Goal: Task Accomplishment & Management: Use online tool/utility

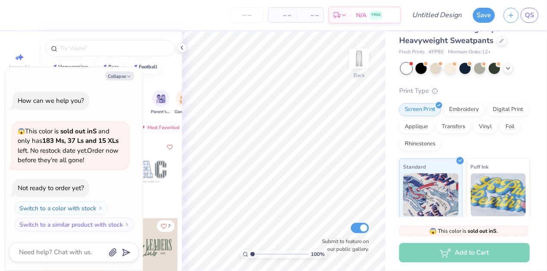
scroll to position [17, 0]
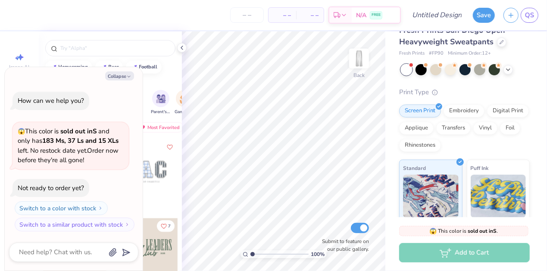
click at [163, 196] on div at bounding box center [146, 172] width 64 height 64
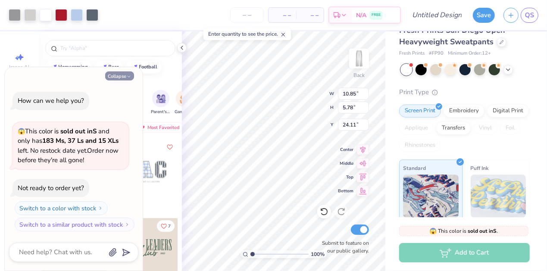
click at [122, 75] on button "Collapse" at bounding box center [119, 76] width 29 height 9
type textarea "x"
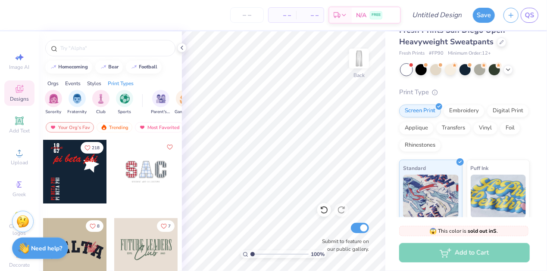
click at [80, 168] on div at bounding box center [75, 172] width 64 height 64
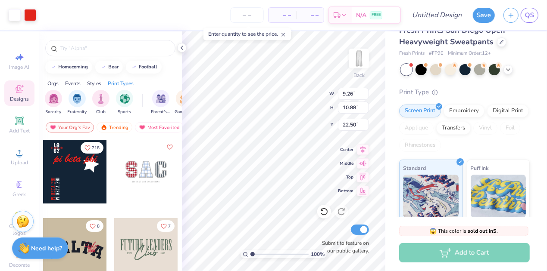
type input "9.26"
type input "10.88"
type input "6.63"
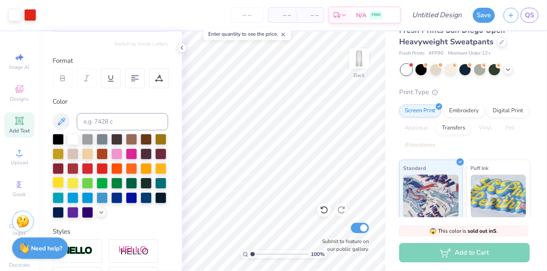
scroll to position [0, 0]
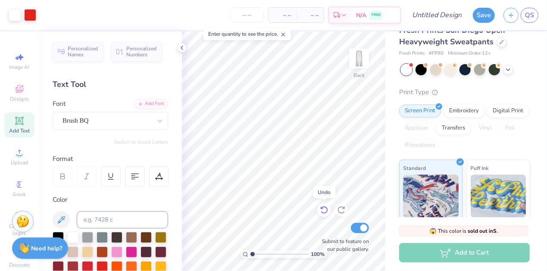
click at [320, 213] on icon at bounding box center [324, 210] width 9 height 9
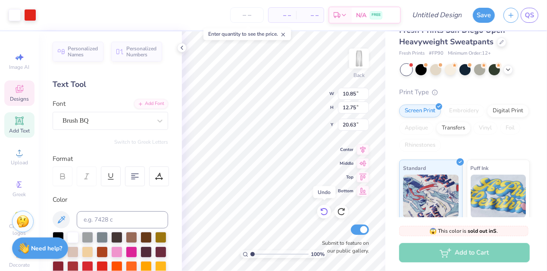
click at [323, 212] on icon at bounding box center [324, 212] width 9 height 9
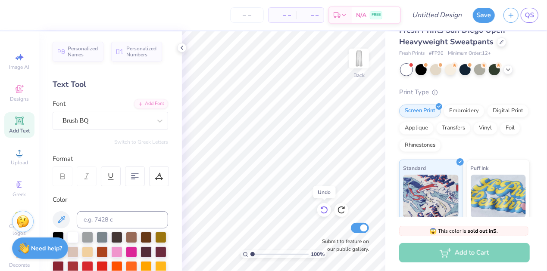
click at [323, 212] on div at bounding box center [324, 210] width 14 height 14
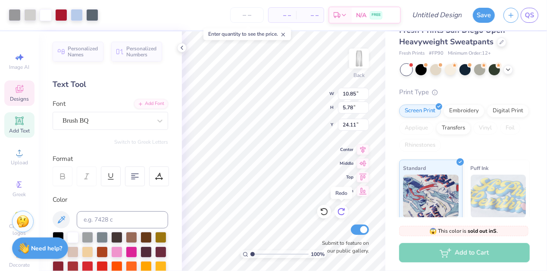
click at [344, 212] on icon at bounding box center [341, 212] width 9 height 9
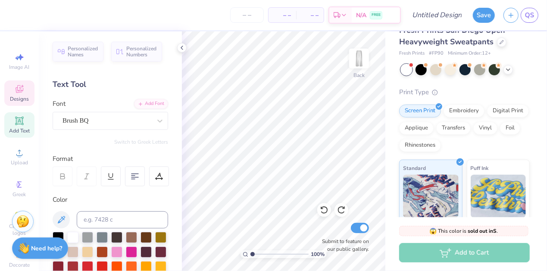
click at [16, 91] on icon at bounding box center [19, 90] width 7 height 6
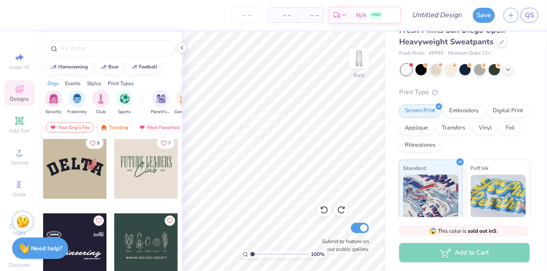
scroll to position [78, 0]
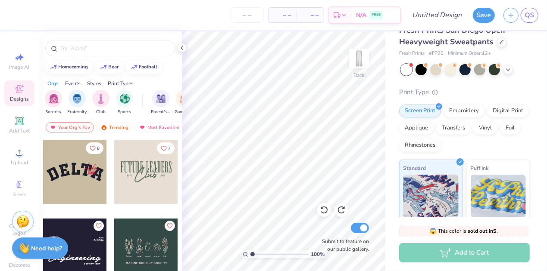
click at [63, 180] on div at bounding box center [75, 172] width 64 height 64
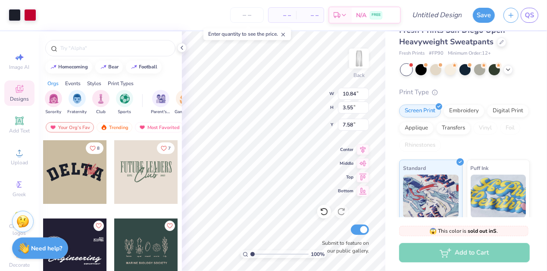
type input "7.58"
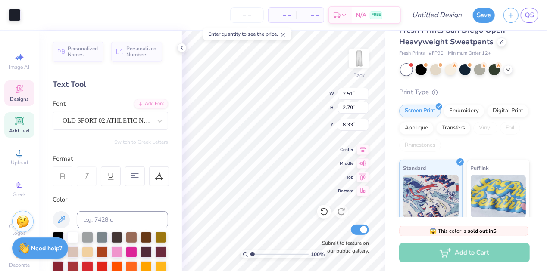
scroll to position [7, 1]
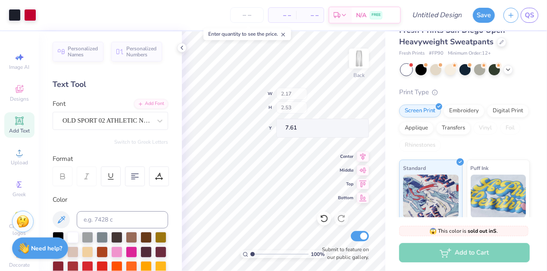
type input "2.17"
type input "2.53"
type input "7.61"
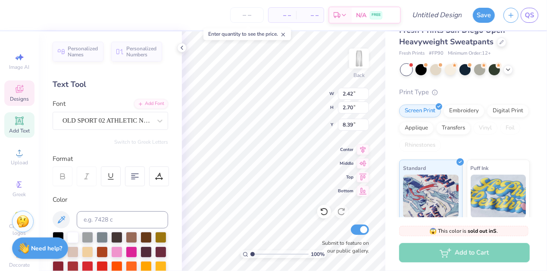
type textarea "C"
type input "2.09"
type input "2.57"
type input "7.66"
type textarea "U"
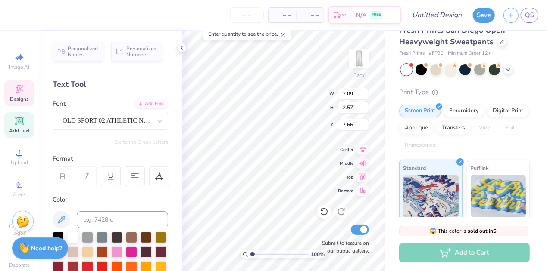
type input "1.60"
type input "2.31"
type input "7.58"
type textarea "R"
type input "1.35"
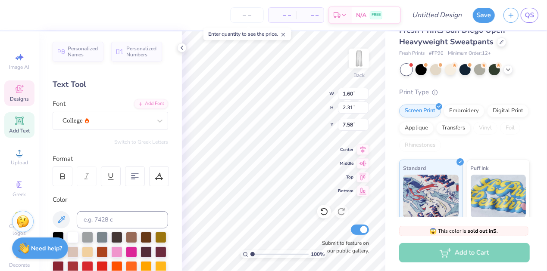
type input "0.52"
type input "9.27"
type input "2.17"
type input "2.53"
type input "7.61"
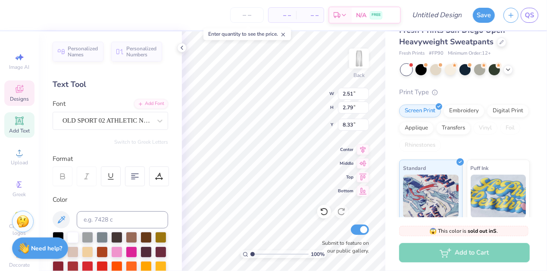
type textarea "M"
type input "2.64"
type input "0.99"
type input "7.89"
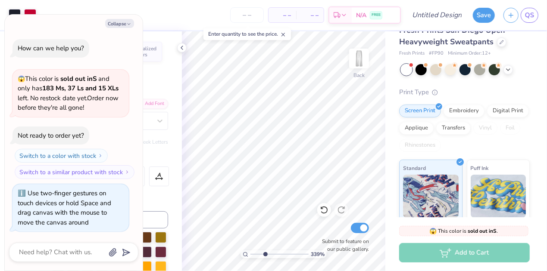
type input "3.39121838631515"
type textarea "x"
type input "3.71703624121566"
type textarea "x"
type input "3.85018461962629"
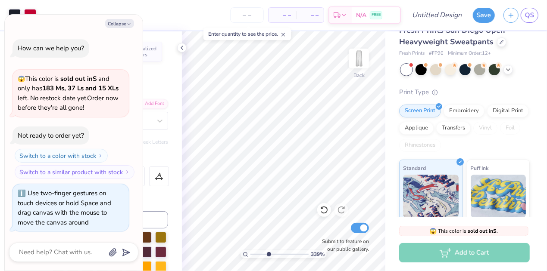
type textarea "x"
type input "3.37099049942526"
type textarea "x"
type input "3.37099049942526"
type textarea "x"
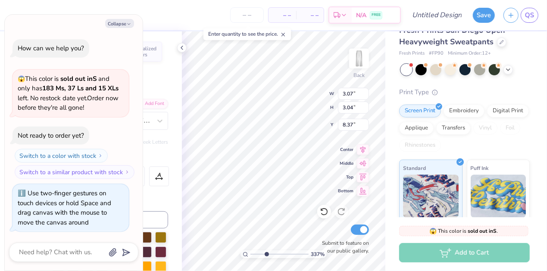
type input "3.37099049942526"
type textarea "x"
type input "3.37099049942526"
type textarea "x"
type input "9.53"
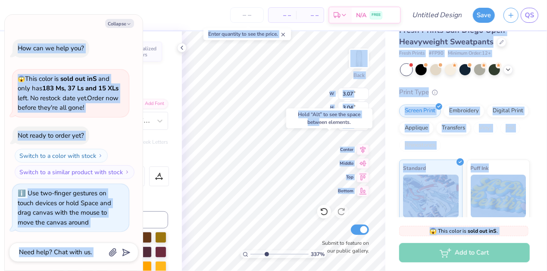
click at [313, 99] on body "– – Per Item – – Total Est. Delivery N/A FREE Design Title Save QS Image AI Des…" at bounding box center [273, 135] width 547 height 271
type input "3.37099049942526"
type textarea "x"
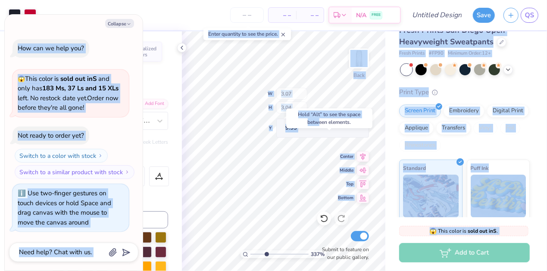
click at [313, 99] on div "337 % Back W 3.07 H 3.04 Y 9.53 Center Middle Top Bottom Submit to feature on o…" at bounding box center [283, 151] width 203 height 240
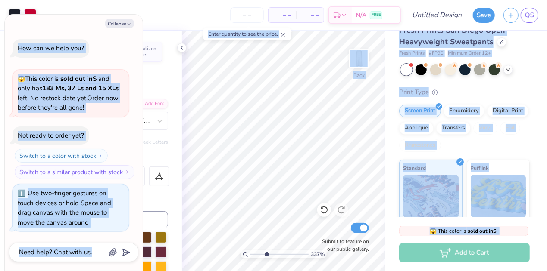
type input "3.37099049942526"
type textarea "x"
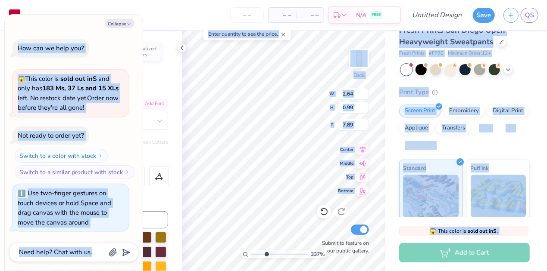
type input "3.37099049942526"
type textarea "x"
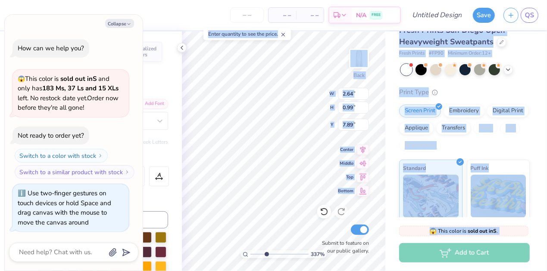
type input "3.37099049942526"
type textarea "x"
type input "5.34"
type input "3.37099049942526"
type textarea "x"
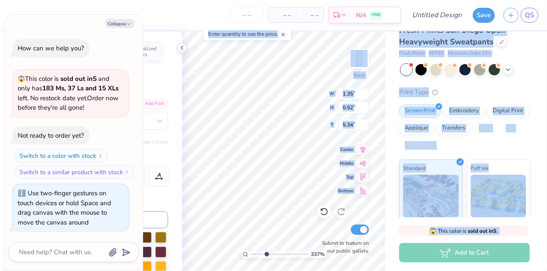
type input "1.35"
type input "0.52"
type input "9.27"
type input "3.37099049942526"
type textarea "x"
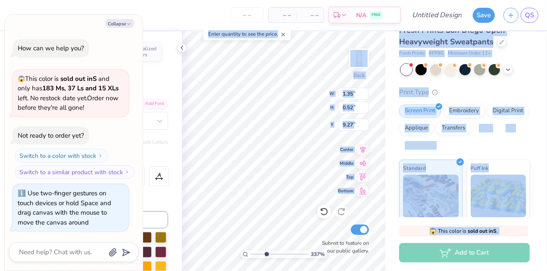
type input "6.52"
type input "3.37099049942526"
type textarea "x"
type input "0.41"
type input "8.80"
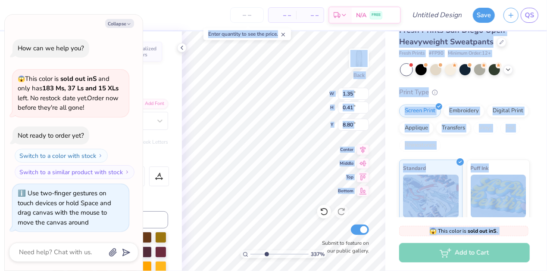
type input "3.37099049942526"
type textarea "x"
type input "3.07"
type input "3.04"
type input "9.53"
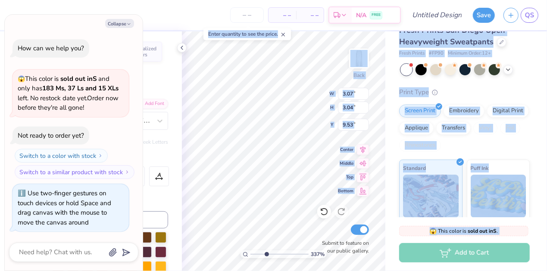
type input "3.37099049942526"
type textarea "x"
type input "8.34"
type input "1.80"
type input "2.28"
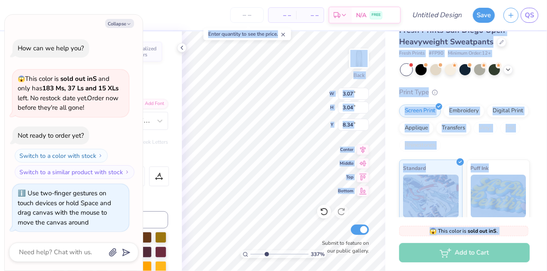
type input "7.84"
type input "3.37099049942526"
type textarea "x"
type input "2.09"
type input "2.51"
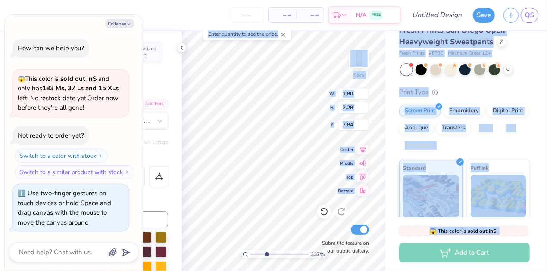
type input "7.91"
type input "3.37099049942526"
type textarea "x"
type input "2.26"
type input "2.59"
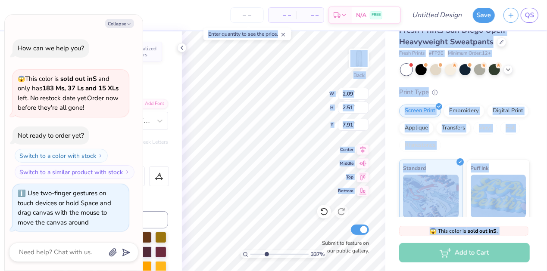
type input "8.57"
type input "3.37099049942526"
type textarea "x"
type input "2.09"
type input "2.51"
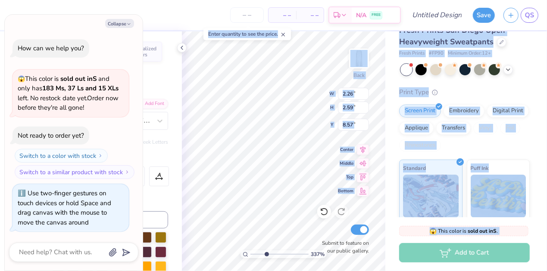
type input "8.13"
type input "3.37099049942526"
type textarea "x"
type input "8.02"
type input "3.37099049942526"
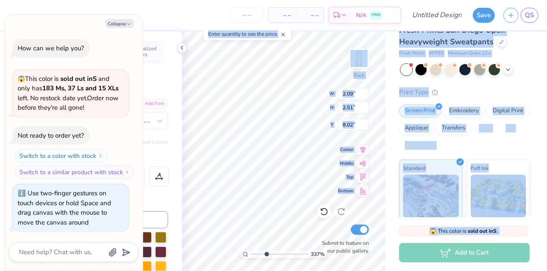
type textarea "x"
type input "3.37099049942526"
type textarea "x"
type input "8.13"
type input "3.37099049942526"
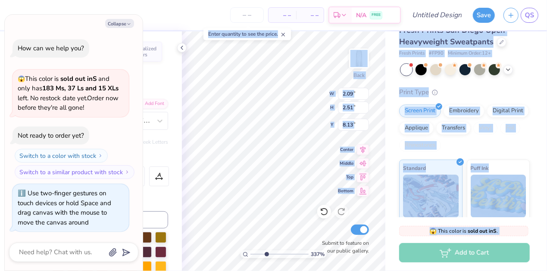
type textarea "x"
type input "1.35"
type input "0.52"
type input "6.52"
type input "3.37099049942526"
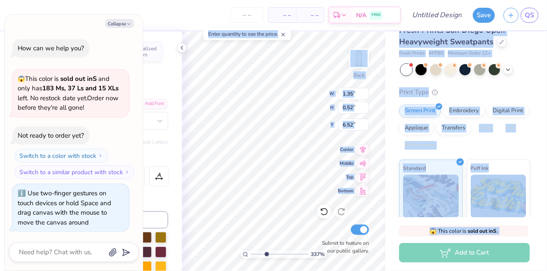
type textarea "x"
type input "12.20"
type input "3.37099049942526"
type textarea "x"
type input "0.41"
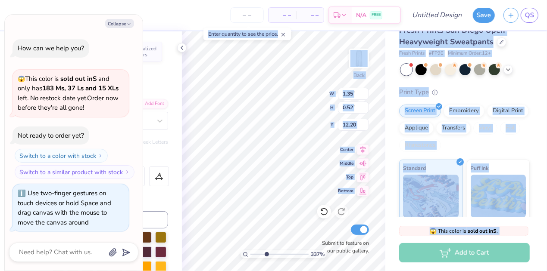
type input "7.04"
type input "3.37099049942526"
type textarea "x"
type input "11.79"
type input "3.37099049942526"
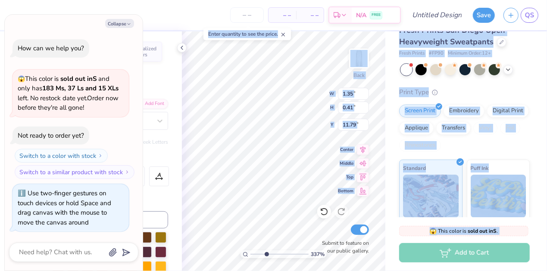
type textarea "x"
type input "2.64"
type input "0.99"
type input "5.34"
type input "3.37099049942526"
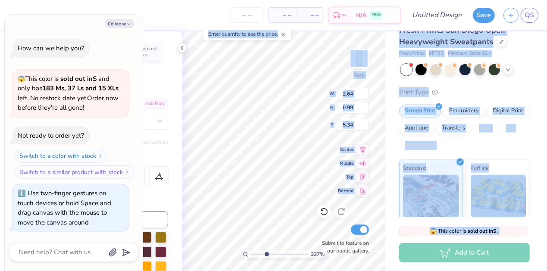
type textarea "x"
type input "11.50"
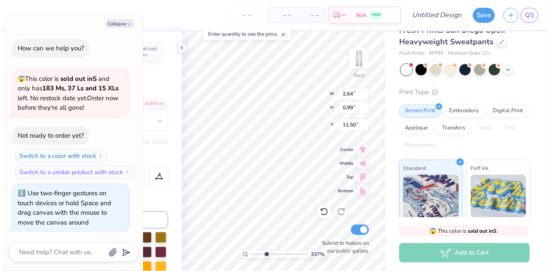
type input "3.37099049942526"
type textarea "x"
type input "3.37099049942526"
type textarea "x"
type input "3.37099049942526"
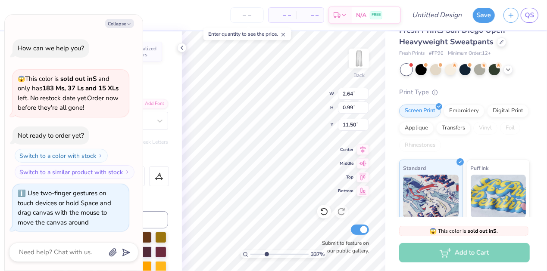
type textarea "x"
type textarea "C"
type input "3.37099049942526"
type textarea "x"
type input "3.37099049942526"
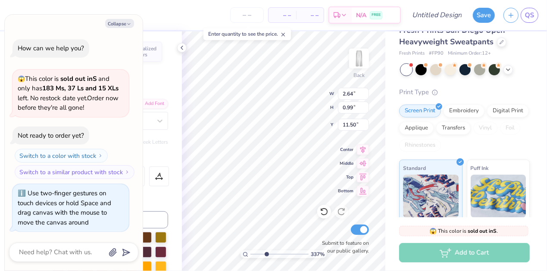
type textarea "x"
type textarea "Corn"
type input "3.37099049942526"
type textarea "x"
type textarea "[PERSON_NAME]"
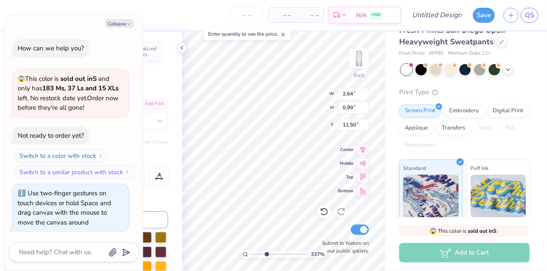
type input "3.37099049942526"
type textarea "x"
type textarea "Cornell"
type input "3.37099049942526"
type textarea "x"
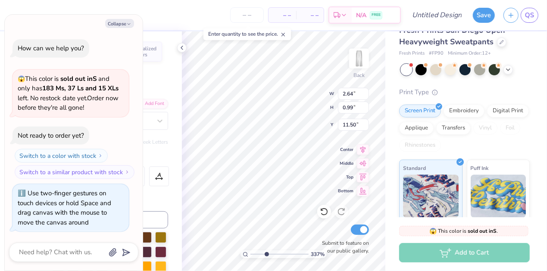
type input "3.37099049942526"
type textarea "x"
type textarea "Cornell"
type input "3.37099049942526"
type textarea "x"
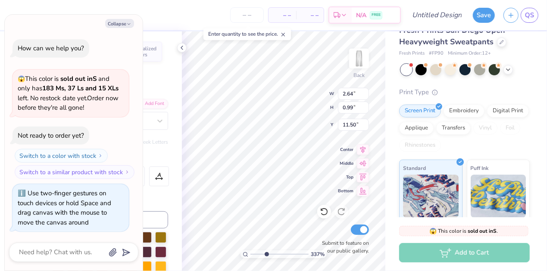
type input "3.37099049942526"
type textarea "x"
type textarea "Cornell U"
type input "3.37099049942526"
type textarea "x"
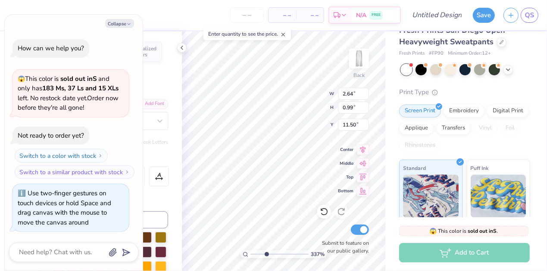
type textarea "Cornell Und"
type input "3.37099049942526"
type textarea "x"
type input "3.37099049942526"
type textarea "x"
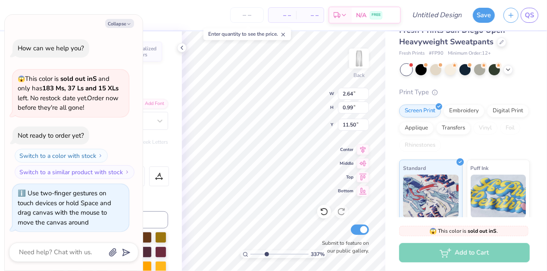
type textarea "Cornell Unde"
type input "3.37099049942526"
type textarea "x"
type textarea "Cornell Under"
type input "3.37099049942526"
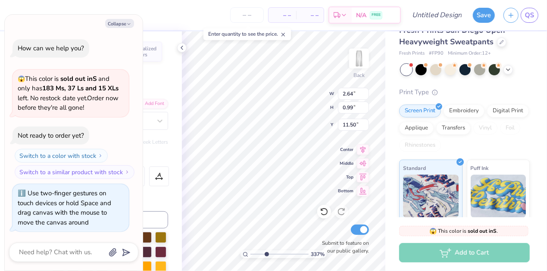
type textarea "x"
type textarea "Cornell Underg"
type input "3.37099049942526"
type textarea "x"
type textarea "Cornell Undergr"
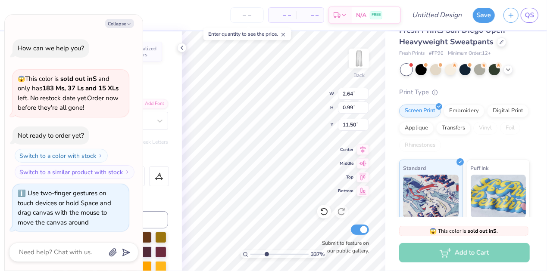
type input "3.37099049942526"
type textarea "x"
type textarea "Cornell Undergra"
type input "3.37099049942526"
type textarea "x"
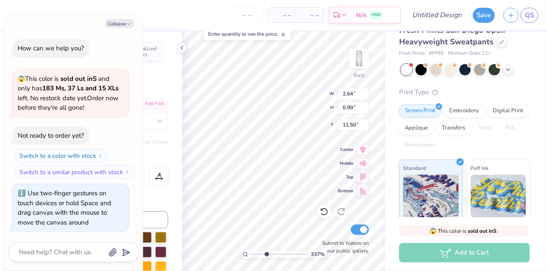
type textarea "Cornell Undergrad"
type input "3.37099049942526"
type textarea "x"
type textarea "Cornell Undergraduat"
type input "3.37099049942526"
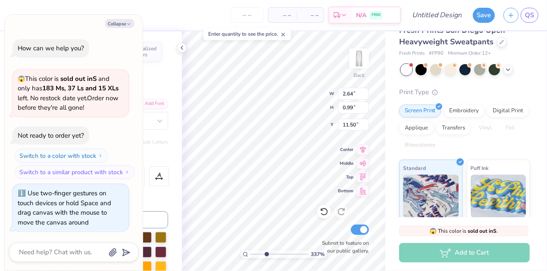
type textarea "x"
type textarea "Cornell Undergraduate"
type input "3.37099049942526"
type textarea "x"
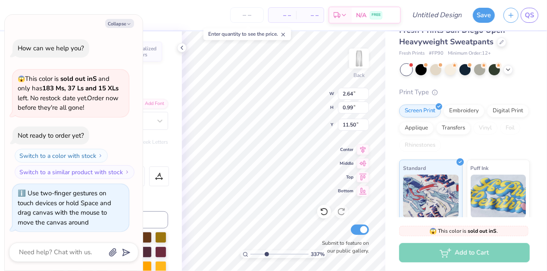
type input "3.37099049942526"
type textarea "x"
type input "3.37099049942526"
type textarea "x"
type input "3.37099049942526"
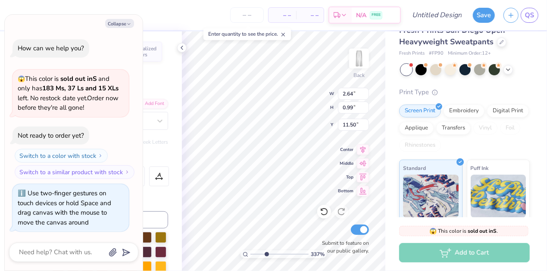
type textarea "x"
type input "1.35"
type input "0.52"
type input "12.20"
type input "3.37099049942526"
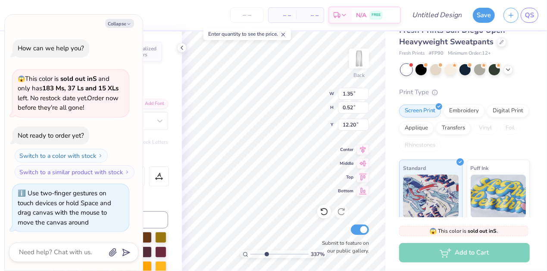
type textarea "x"
type input "3.37099049942526"
type textarea "x"
type input "10.13"
type input "1.60"
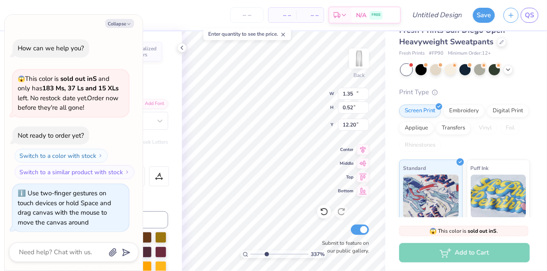
type input "11.19"
type input "3.37099049942526"
type textarea "x"
type input "3.37099049942526"
type textarea "x"
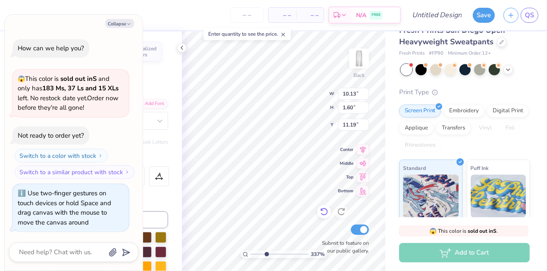
scroll to position [7, 1]
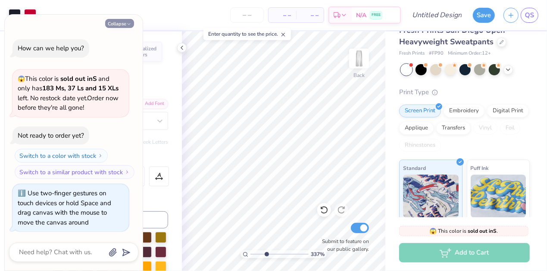
click at [125, 23] on button "Collapse" at bounding box center [119, 23] width 29 height 9
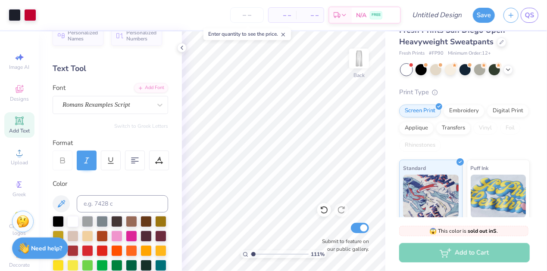
scroll to position [0, 0]
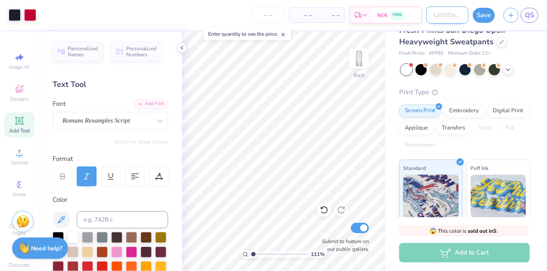
click at [442, 14] on input "Design Title" at bounding box center [447, 14] width 42 height 17
click at [484, 16] on button "Save" at bounding box center [484, 13] width 22 height 15
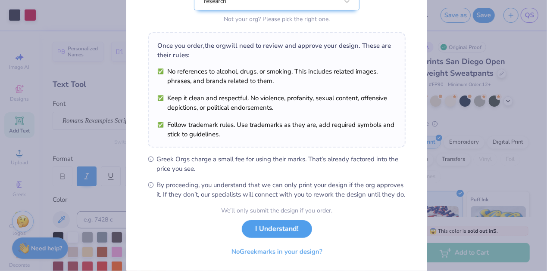
scroll to position [131, 0]
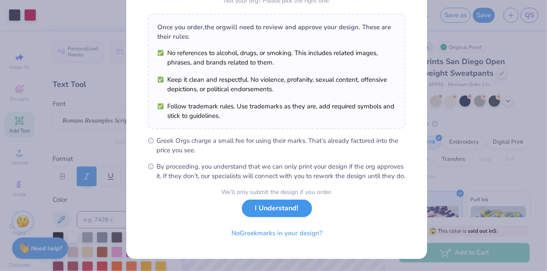
click at [286, 212] on button "I Understand!" at bounding box center [277, 209] width 70 height 18
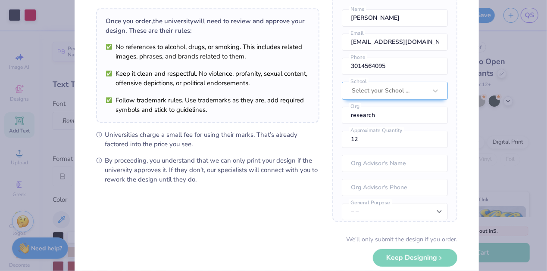
scroll to position [103, 0]
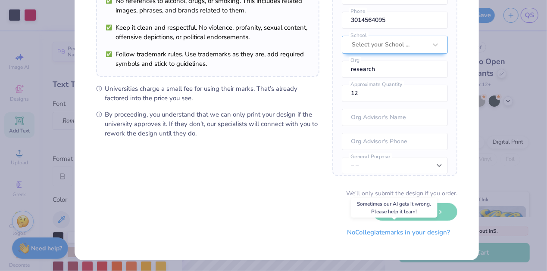
click at [401, 234] on button "No Collegiate marks in your design?" at bounding box center [399, 233] width 118 height 18
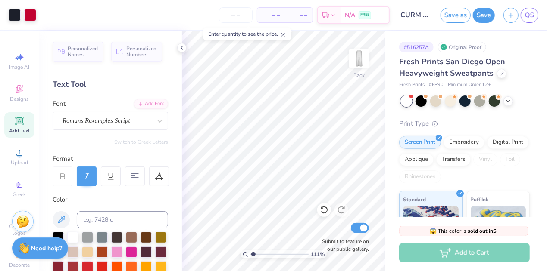
scroll to position [0, 0]
click at [22, 94] on div "Designs" at bounding box center [19, 93] width 30 height 25
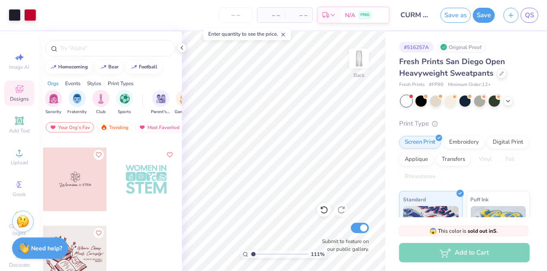
scroll to position [0, 0]
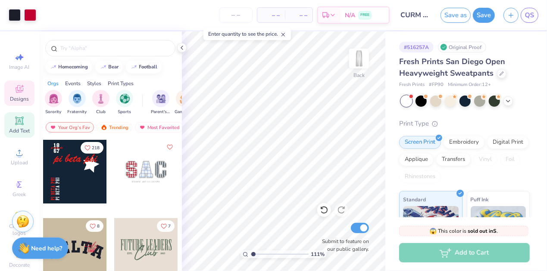
click at [19, 120] on icon at bounding box center [19, 121] width 6 height 6
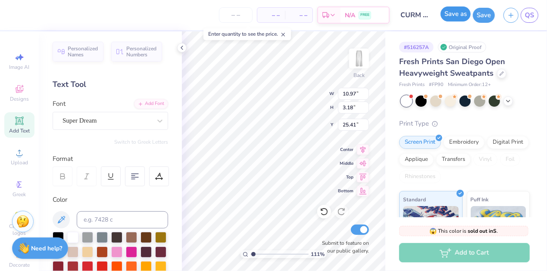
click at [455, 18] on button "Save as" at bounding box center [455, 13] width 30 height 15
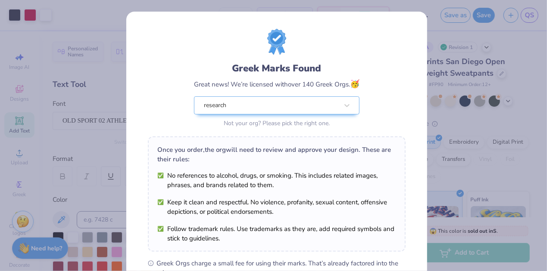
scroll to position [131, 0]
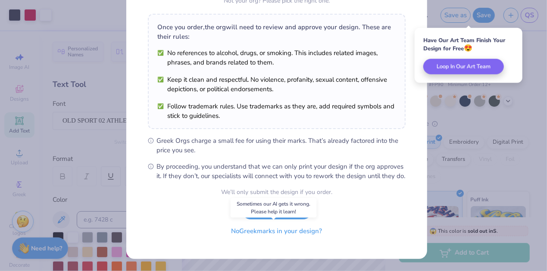
click at [303, 234] on button "No Greek marks in your design?" at bounding box center [277, 232] width 106 height 18
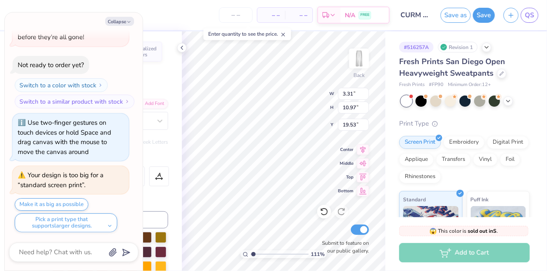
scroll to position [7, 1]
click at [122, 21] on button "Collapse" at bounding box center [119, 21] width 29 height 9
click at [130, 22] on icon "button" at bounding box center [128, 21] width 5 height 5
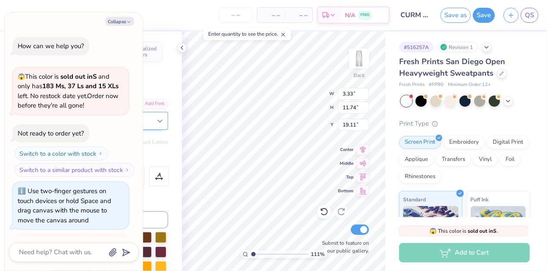
scroll to position [140, 0]
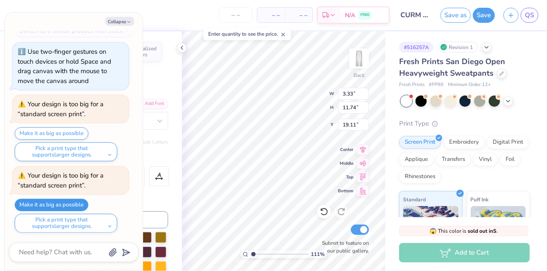
click at [69, 203] on button "Make it as big as possible" at bounding box center [52, 205] width 74 height 12
click at [122, 19] on button "Collapse" at bounding box center [119, 21] width 29 height 9
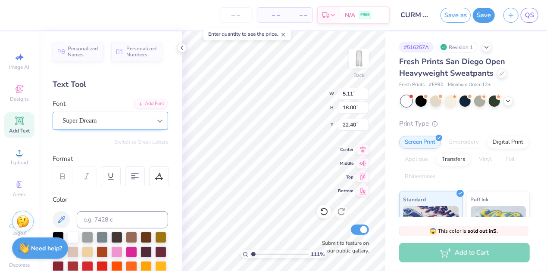
click at [156, 123] on icon at bounding box center [160, 121] width 9 height 9
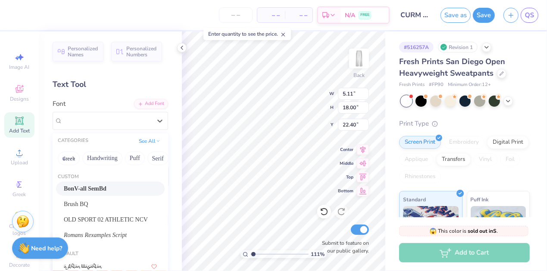
click at [105, 188] on div "BonV-all SemBd" at bounding box center [110, 188] width 93 height 9
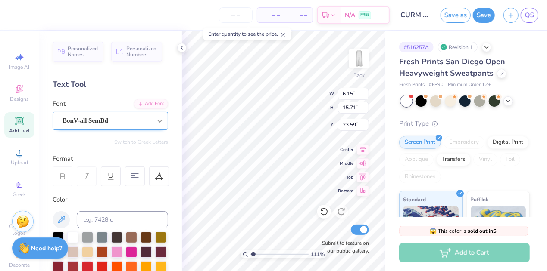
click at [157, 121] on icon at bounding box center [159, 121] width 5 height 3
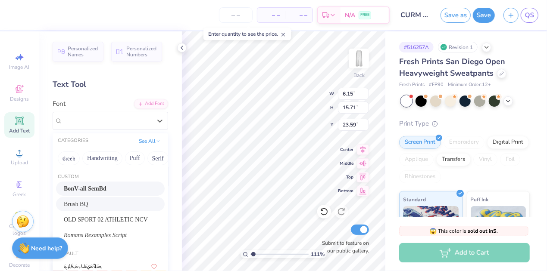
scroll to position [17, 0]
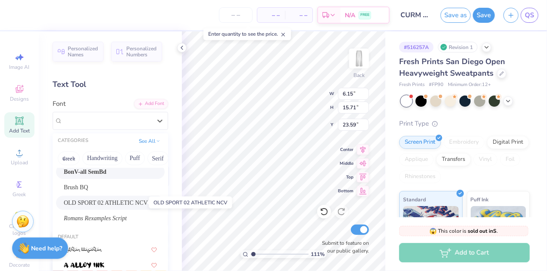
click at [132, 204] on span "OLD SPORT 02 ATHLETIC NCV" at bounding box center [106, 203] width 84 height 9
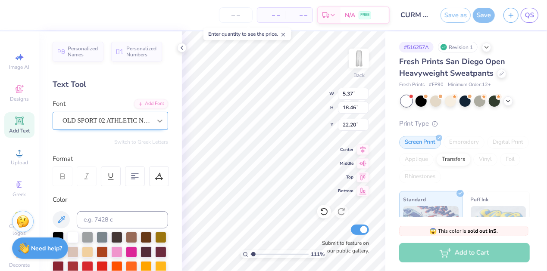
click at [156, 119] on icon at bounding box center [160, 121] width 9 height 9
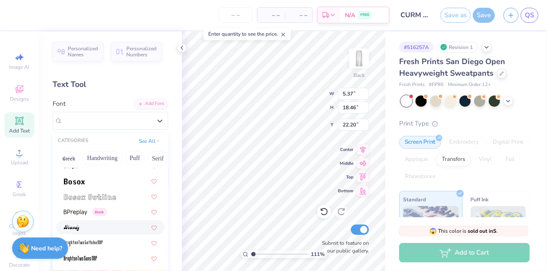
scroll to position [649, 0]
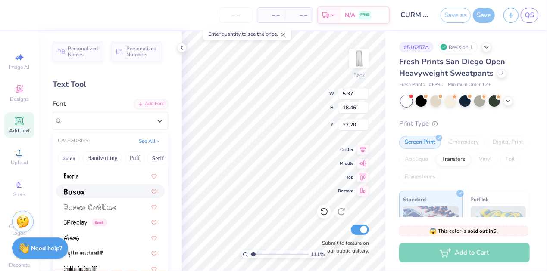
click at [88, 192] on div at bounding box center [110, 191] width 93 height 9
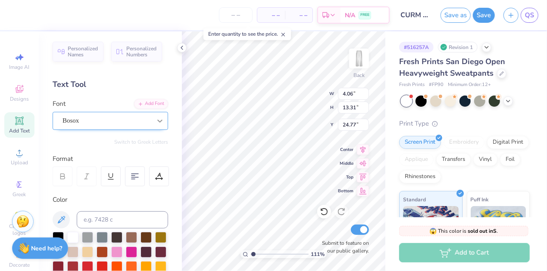
click at [156, 119] on icon at bounding box center [160, 121] width 9 height 9
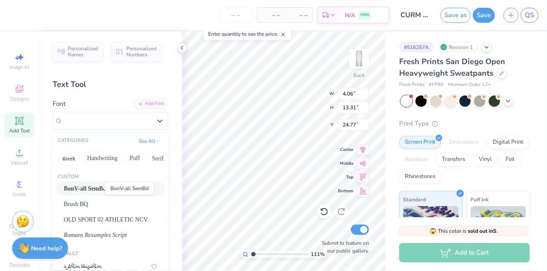
click at [96, 188] on span "BonV-all SemBd" at bounding box center [85, 188] width 43 height 9
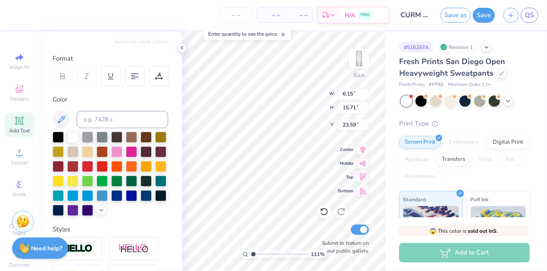
scroll to position [88, 0]
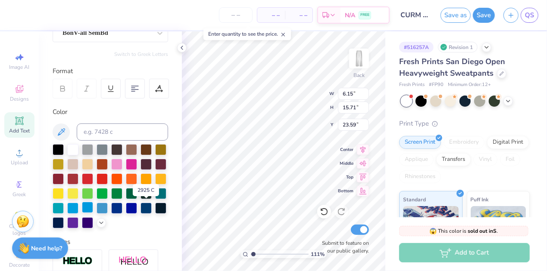
click at [93, 207] on div at bounding box center [87, 207] width 11 height 11
click at [70, 148] on div at bounding box center [72, 149] width 11 height 11
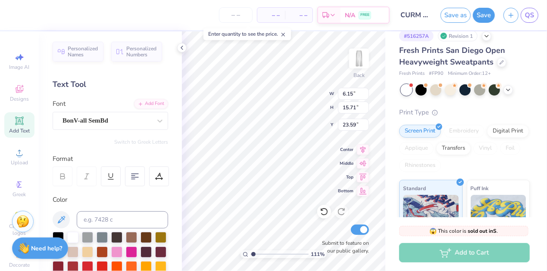
scroll to position [0, 0]
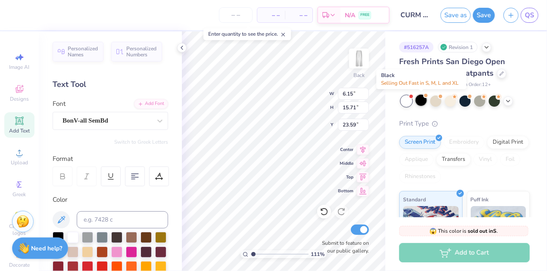
click at [422, 102] on div at bounding box center [420, 100] width 11 height 11
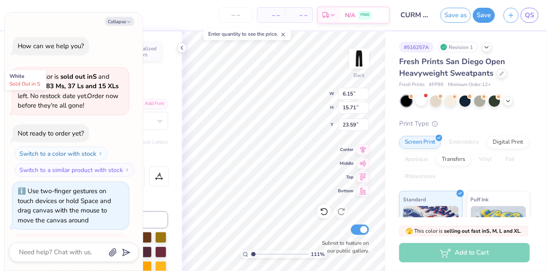
scroll to position [252, 0]
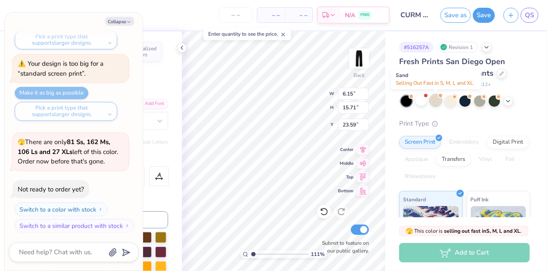
click at [434, 101] on div at bounding box center [435, 100] width 11 height 11
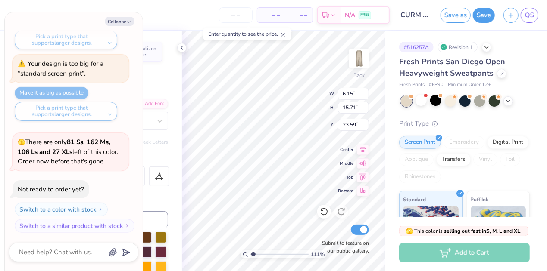
scroll to position [364, 0]
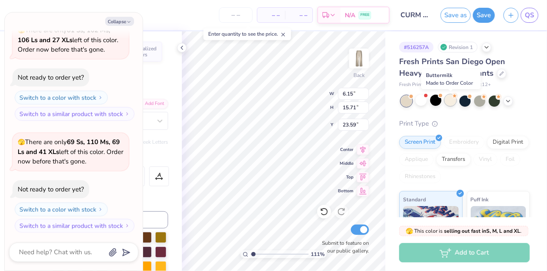
click at [452, 103] on div at bounding box center [450, 100] width 11 height 11
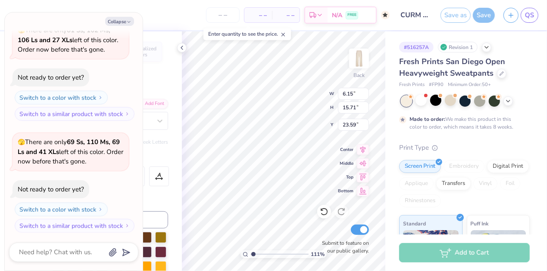
scroll to position [434, 0]
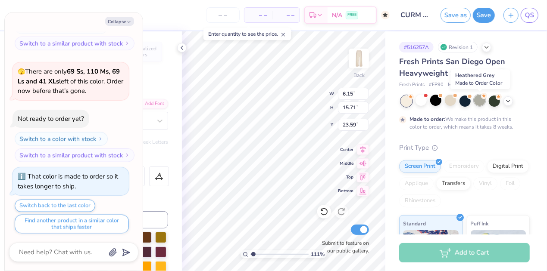
click at [480, 103] on div at bounding box center [479, 100] width 11 height 11
click at [465, 104] on div at bounding box center [464, 100] width 11 height 11
click at [464, 100] on div at bounding box center [464, 100] width 11 height 11
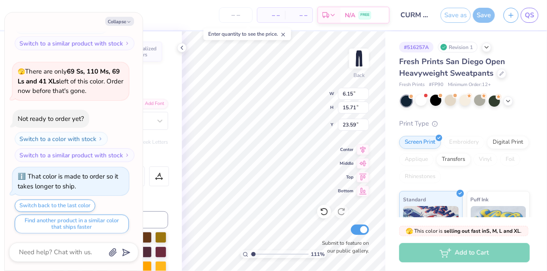
scroll to position [590, 0]
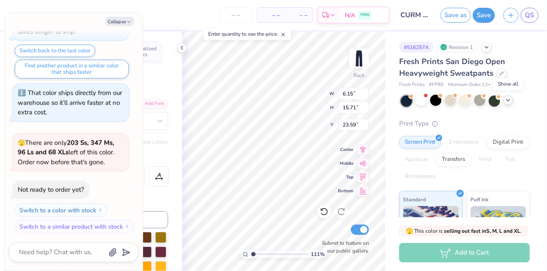
click at [507, 101] on icon at bounding box center [508, 100] width 7 height 7
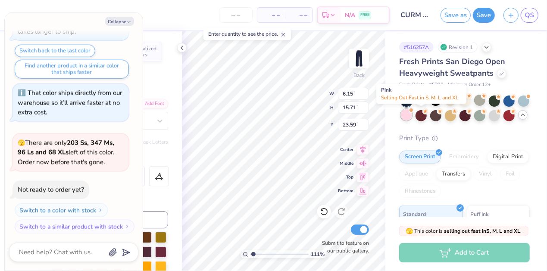
click at [412, 116] on div at bounding box center [406, 114] width 11 height 11
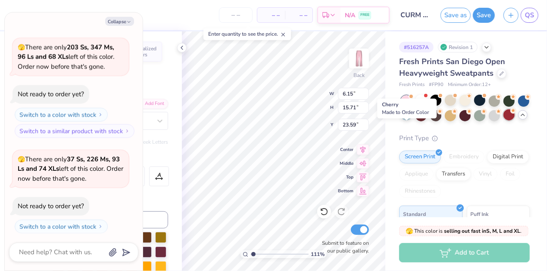
click at [503, 121] on div at bounding box center [508, 114] width 11 height 11
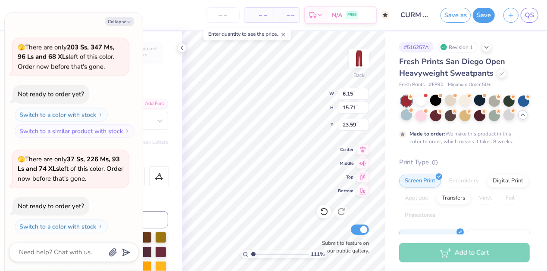
scroll to position [756, 0]
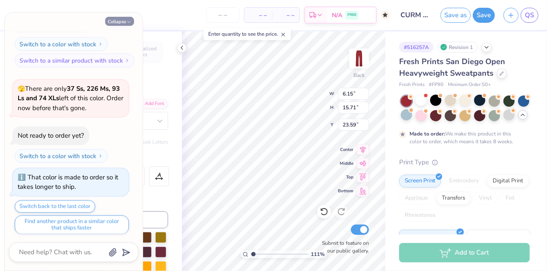
click at [128, 20] on icon "button" at bounding box center [128, 21] width 5 height 5
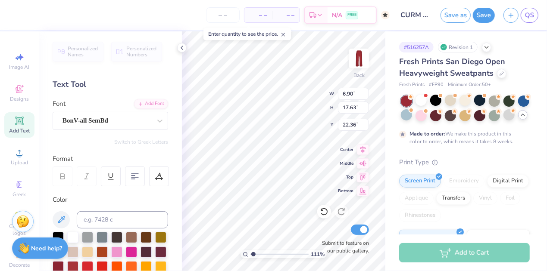
scroll to position [7, 2]
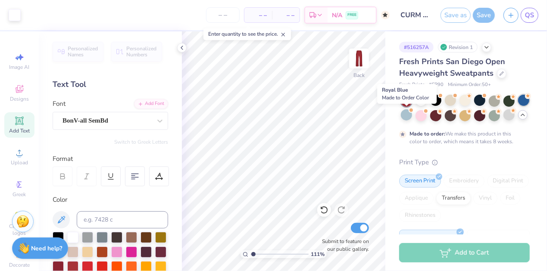
click at [518, 106] on div at bounding box center [523, 100] width 11 height 11
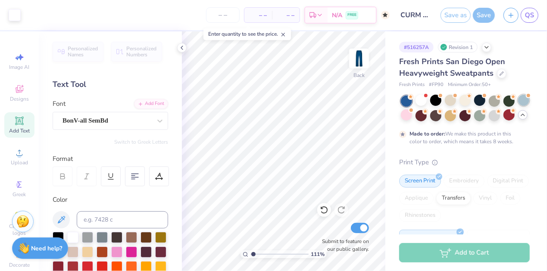
click at [518, 106] on div at bounding box center [523, 100] width 11 height 11
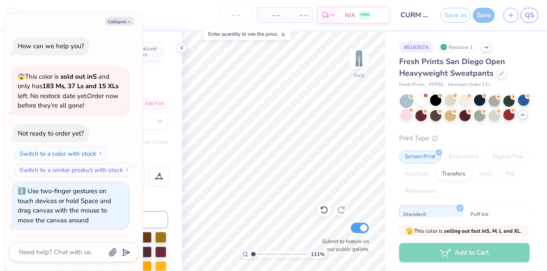
scroll to position [911, 0]
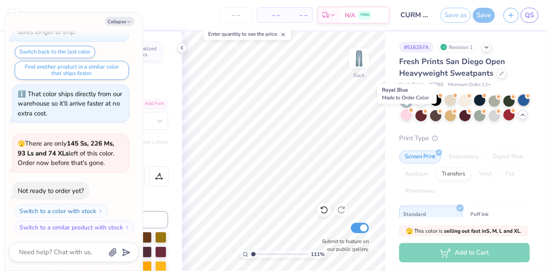
click at [518, 106] on div at bounding box center [523, 100] width 11 height 11
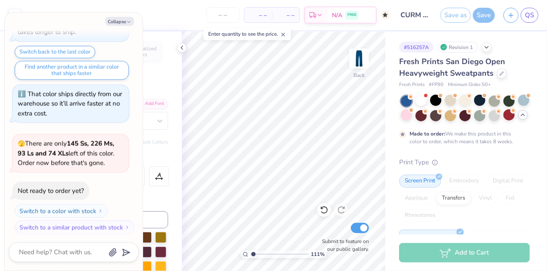
scroll to position [982, 0]
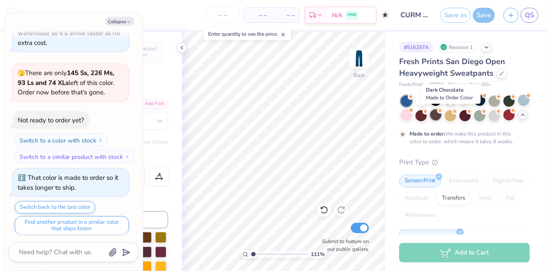
click at [441, 116] on div at bounding box center [435, 114] width 11 height 11
click at [427, 118] on div at bounding box center [420, 114] width 11 height 11
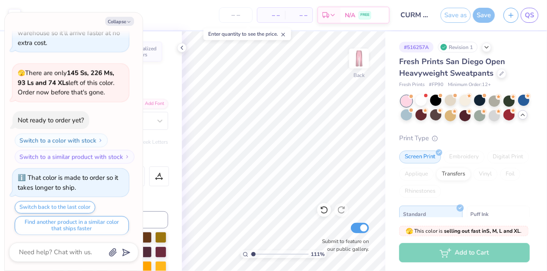
scroll to position [1120, 0]
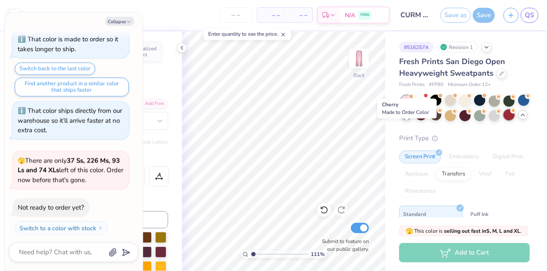
click at [503, 121] on div at bounding box center [508, 114] width 11 height 11
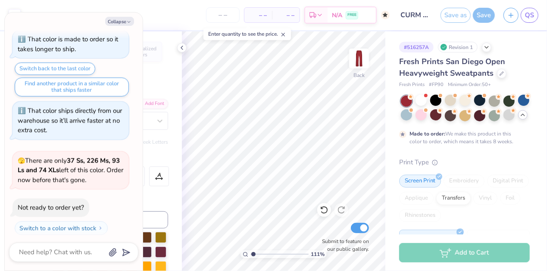
scroll to position [1191, 0]
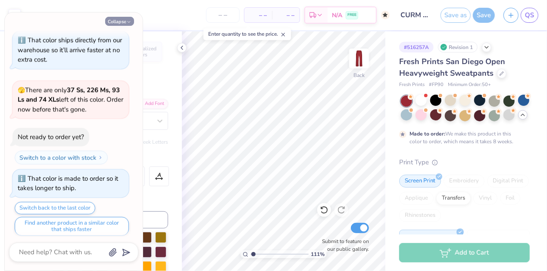
click at [125, 20] on button "Collapse" at bounding box center [119, 21] width 29 height 9
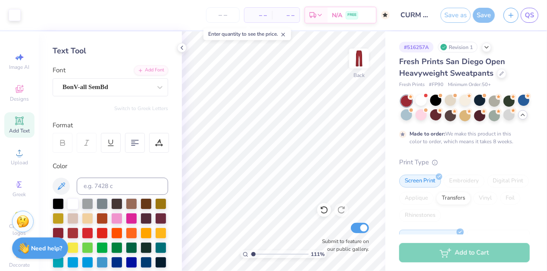
scroll to position [0, 0]
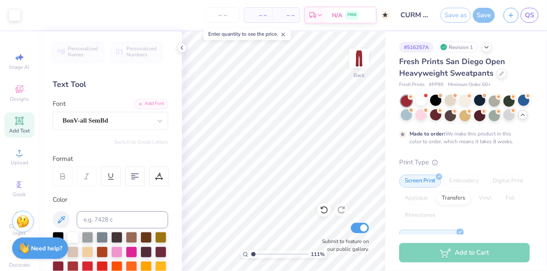
click at [15, 123] on icon at bounding box center [19, 121] width 8 height 8
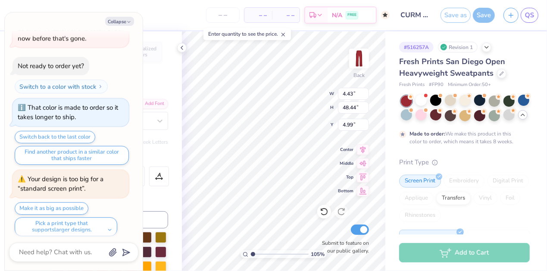
scroll to position [7, 1]
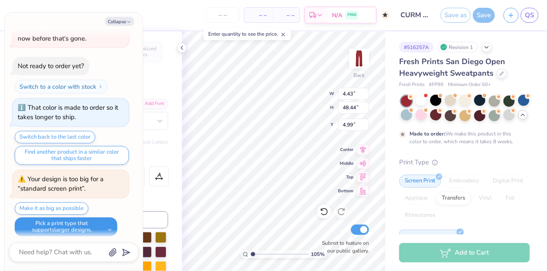
click at [108, 221] on button "Pick a print type that supports larger designs." at bounding box center [66, 227] width 103 height 19
click at [105, 224] on button "Pick a print type that supports larger designs." at bounding box center [66, 227] width 103 height 19
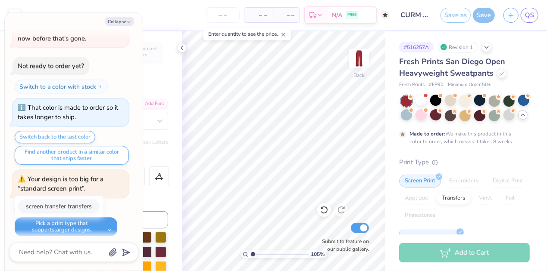
click at [76, 200] on button "screen transfer transfers" at bounding box center [58, 207] width 81 height 14
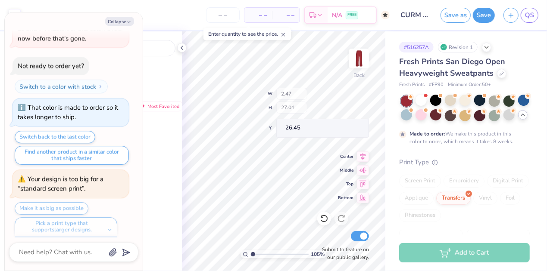
scroll to position [1274, 0]
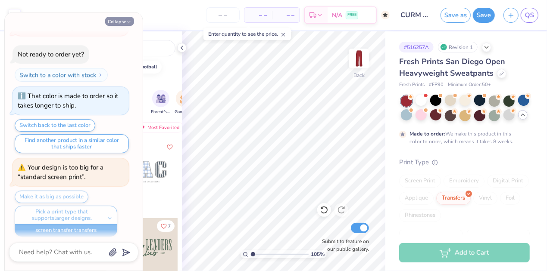
click at [120, 23] on button "Collapse" at bounding box center [119, 21] width 29 height 9
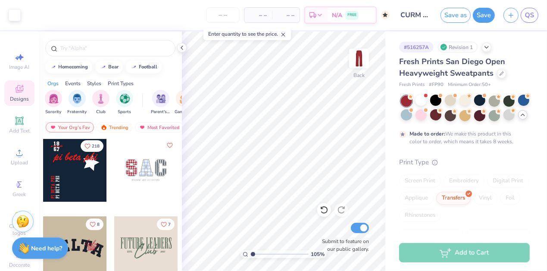
scroll to position [0, 0]
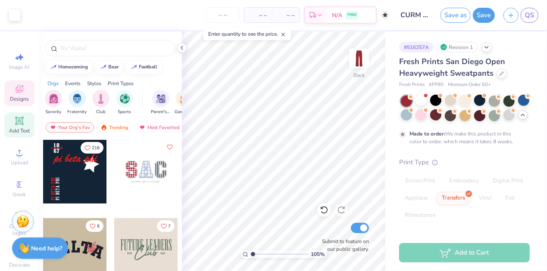
click at [18, 117] on icon at bounding box center [19, 121] width 10 height 10
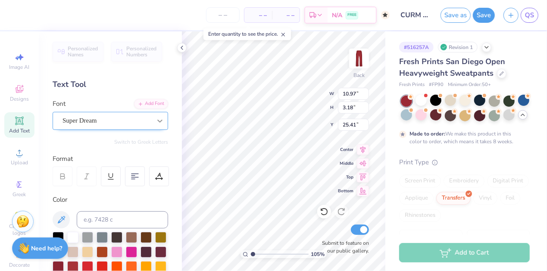
click at [157, 121] on icon at bounding box center [159, 121] width 5 height 3
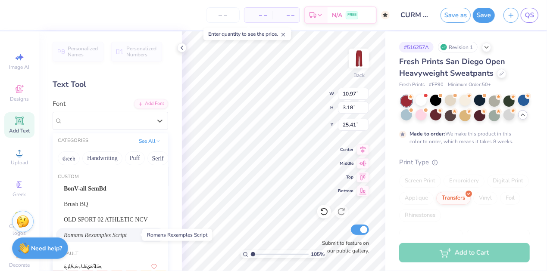
click at [102, 232] on span "Romans Rexamples Script" at bounding box center [95, 235] width 63 height 9
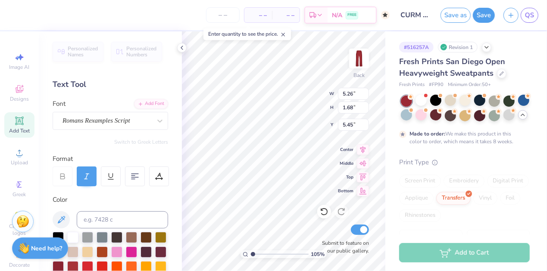
scroll to position [9, 2]
click at [138, 180] on div at bounding box center [135, 177] width 20 height 20
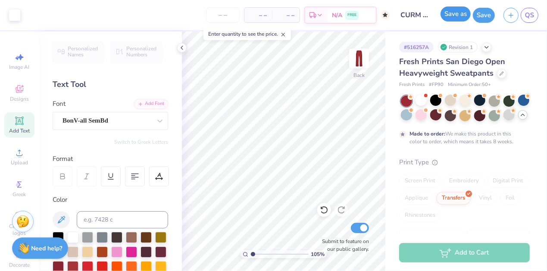
click at [449, 14] on button "Save as" at bounding box center [455, 13] width 30 height 15
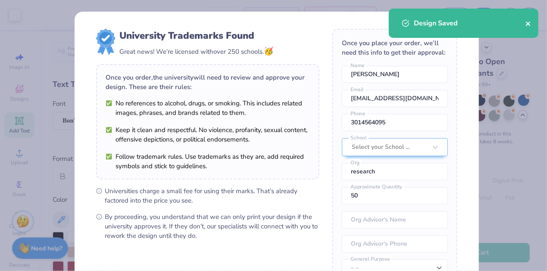
click at [528, 25] on icon "close" at bounding box center [528, 24] width 4 height 4
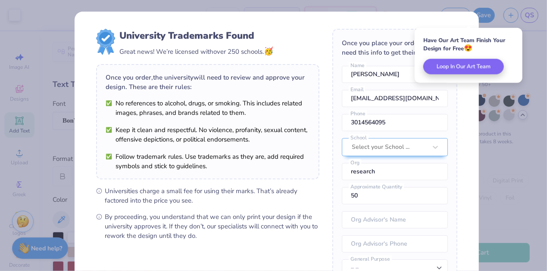
scroll to position [103, 0]
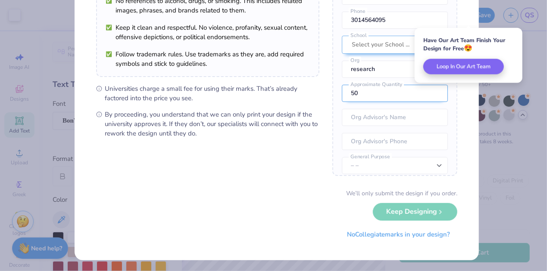
click at [384, 102] on input "50" at bounding box center [395, 93] width 106 height 17
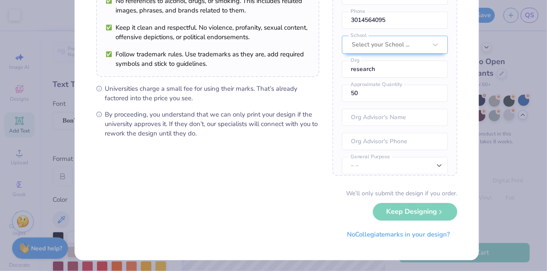
click at [399, 218] on div "We’ll only submit the design if you order. Keep Designing No Collegiate marks i…" at bounding box center [276, 216] width 361 height 54
click at [406, 213] on div "We’ll only submit the design if you order. Keep Designing No Collegiate marks i…" at bounding box center [276, 216] width 361 height 54
click at [410, 210] on div "We’ll only submit the design if you order. Keep Designing No Collegiate marks i…" at bounding box center [276, 216] width 361 height 54
click at [414, 231] on button "No Collegiate marks in your design?" at bounding box center [399, 233] width 118 height 18
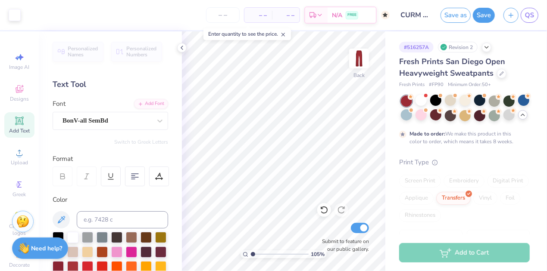
scroll to position [4, 0]
click at [266, 17] on span "– –" at bounding box center [258, 15] width 17 height 9
click at [291, 15] on span "– –" at bounding box center [285, 15] width 17 height 9
click at [225, 12] on input "number" at bounding box center [223, 15] width 34 height 16
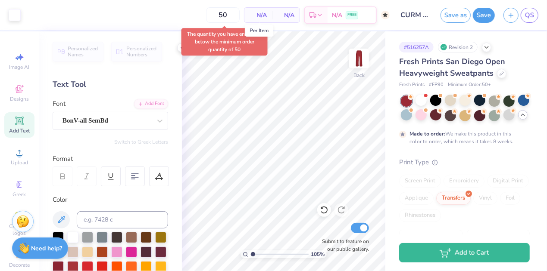
click at [259, 15] on span "N/A" at bounding box center [258, 15] width 17 height 9
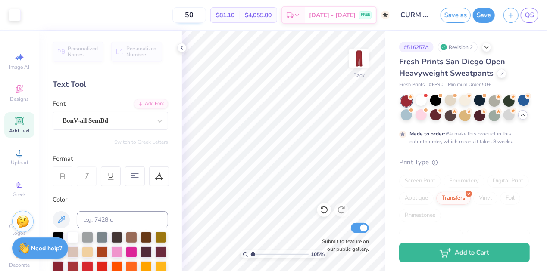
click at [199, 15] on input "50" at bounding box center [189, 15] width 34 height 16
